Goal: Task Accomplishment & Management: Complete application form

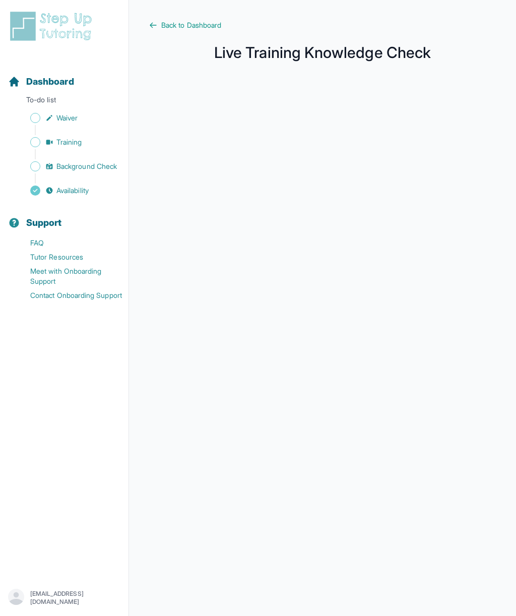
click at [38, 166] on span "Sidebar" at bounding box center [35, 166] width 10 height 10
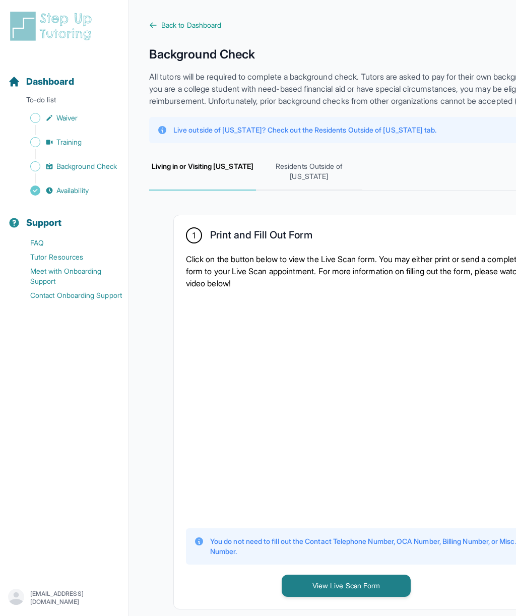
click at [31, 120] on span "Sidebar" at bounding box center [35, 118] width 10 height 10
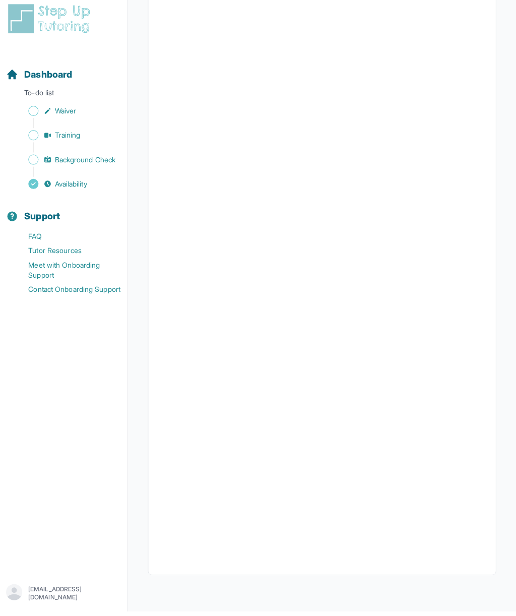
scroll to position [1543, 0]
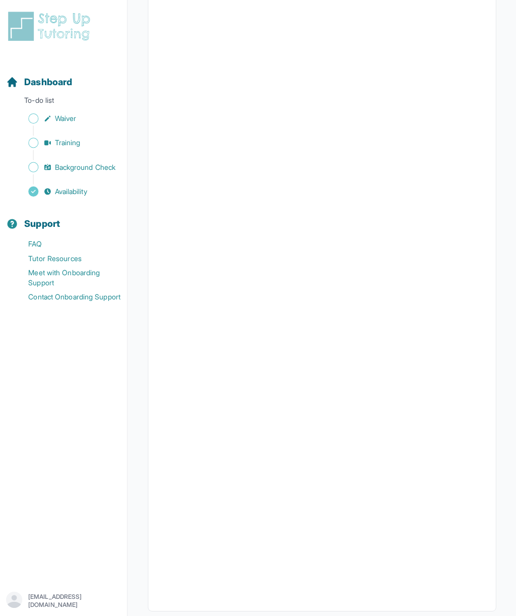
click at [60, 143] on span "Training" at bounding box center [69, 142] width 26 height 10
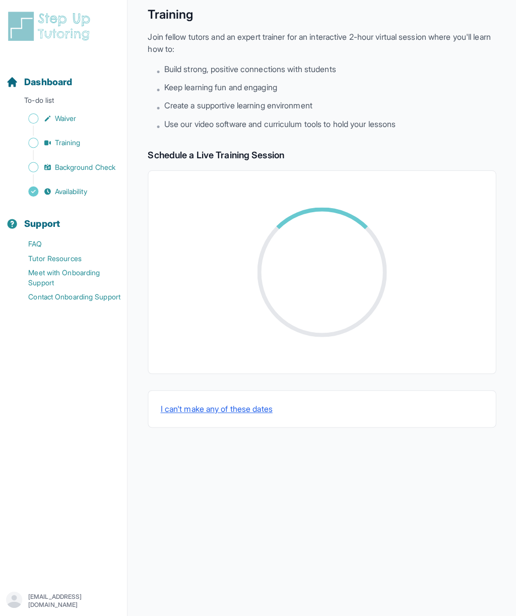
scroll to position [43, 0]
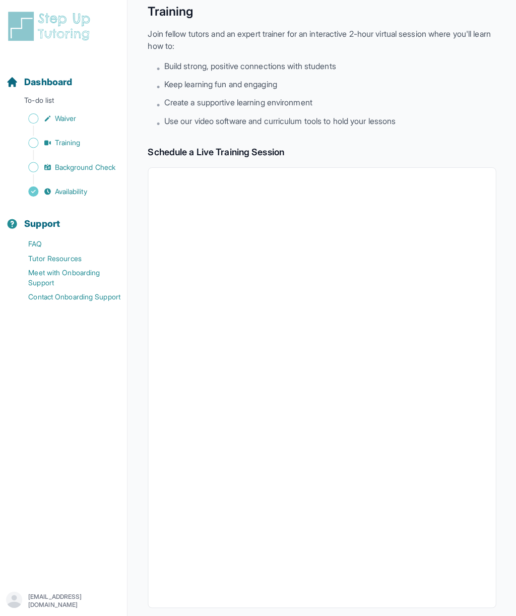
click at [49, 160] on link "Background Check" at bounding box center [68, 166] width 120 height 14
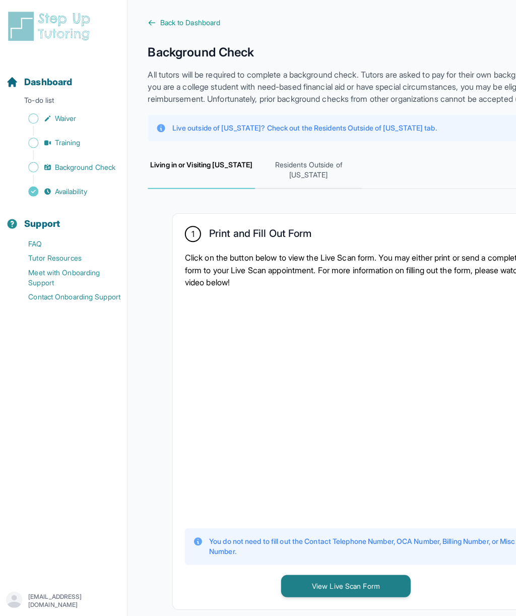
click at [54, 180] on div "Sidebar" at bounding box center [66, 178] width 116 height 10
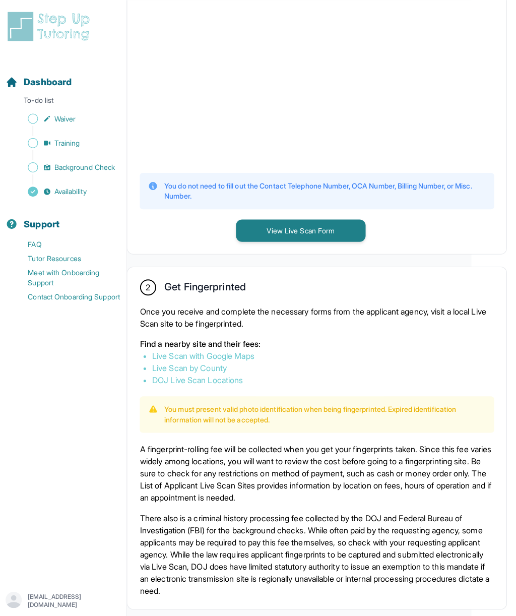
scroll to position [312, 44]
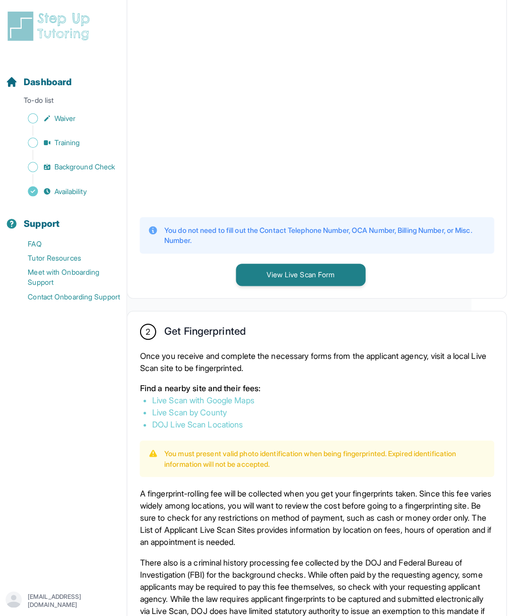
click at [240, 285] on button "View Live Scan Form" at bounding box center [301, 274] width 129 height 22
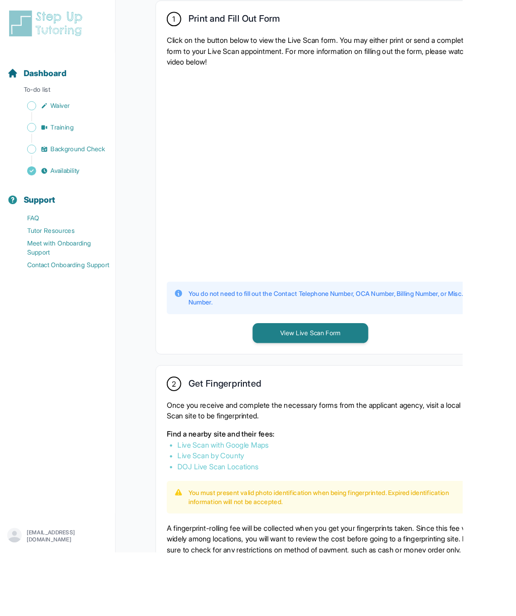
scroll to position [46, 0]
